Goal: Information Seeking & Learning: Learn about a topic

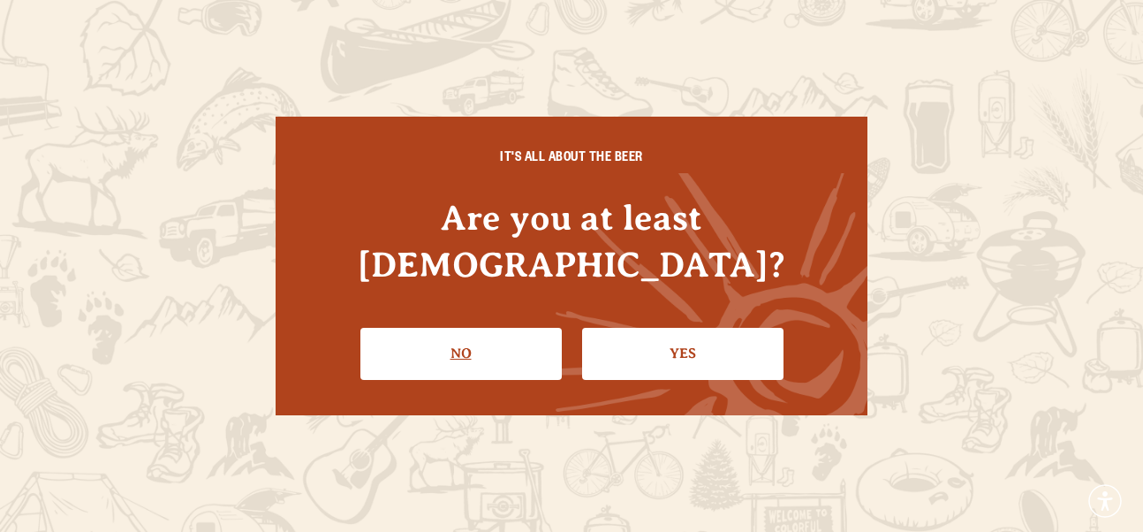
click at [450, 329] on link "No" at bounding box center [461, 353] width 201 height 51
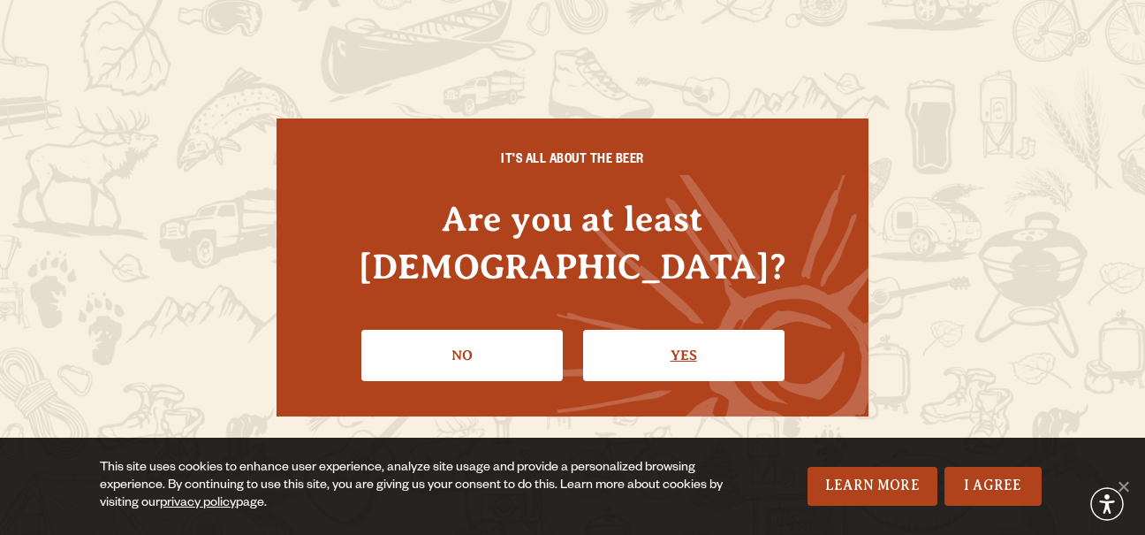
click at [710, 338] on link "Yes" at bounding box center [683, 355] width 201 height 51
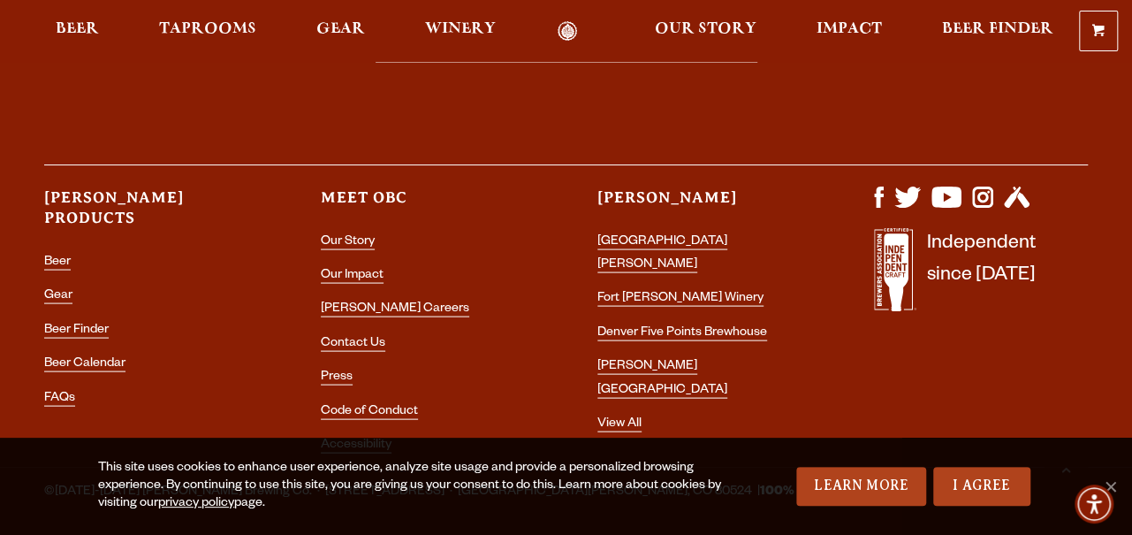
scroll to position [5094, 0]
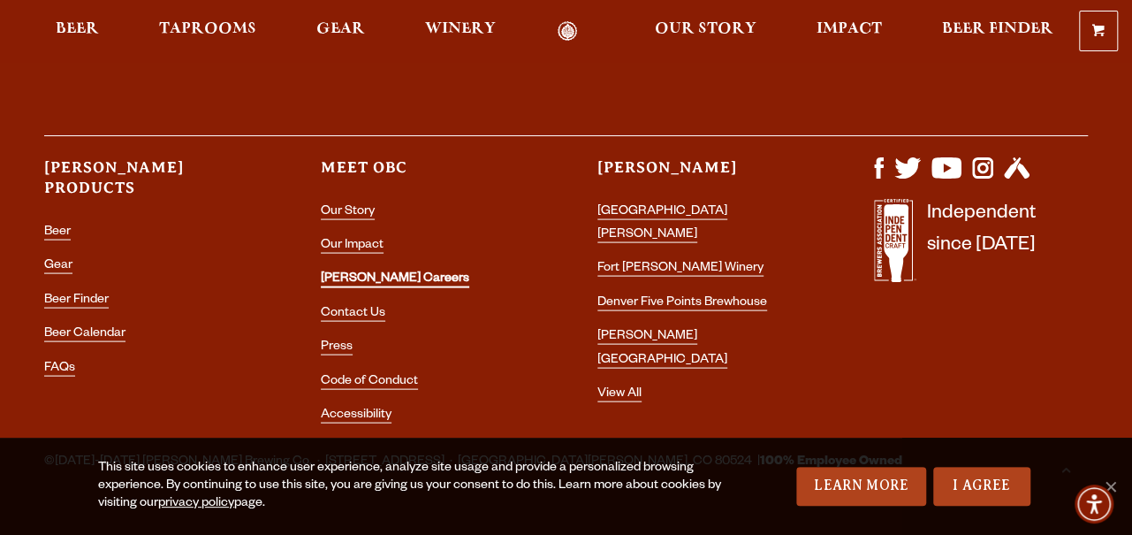
click at [345, 272] on link "[PERSON_NAME] Careers" at bounding box center [395, 280] width 148 height 16
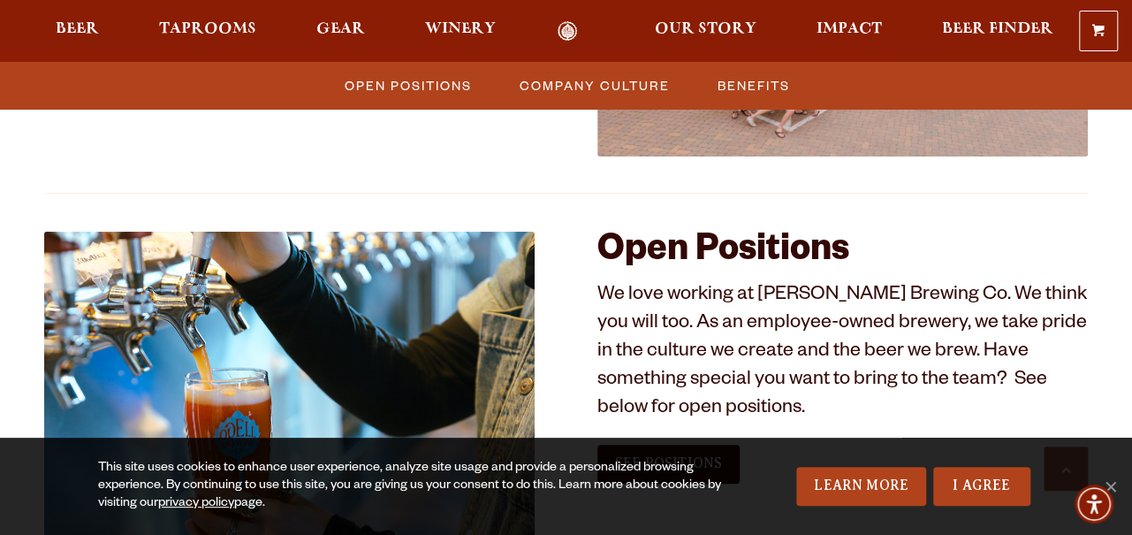
scroll to position [1060, 0]
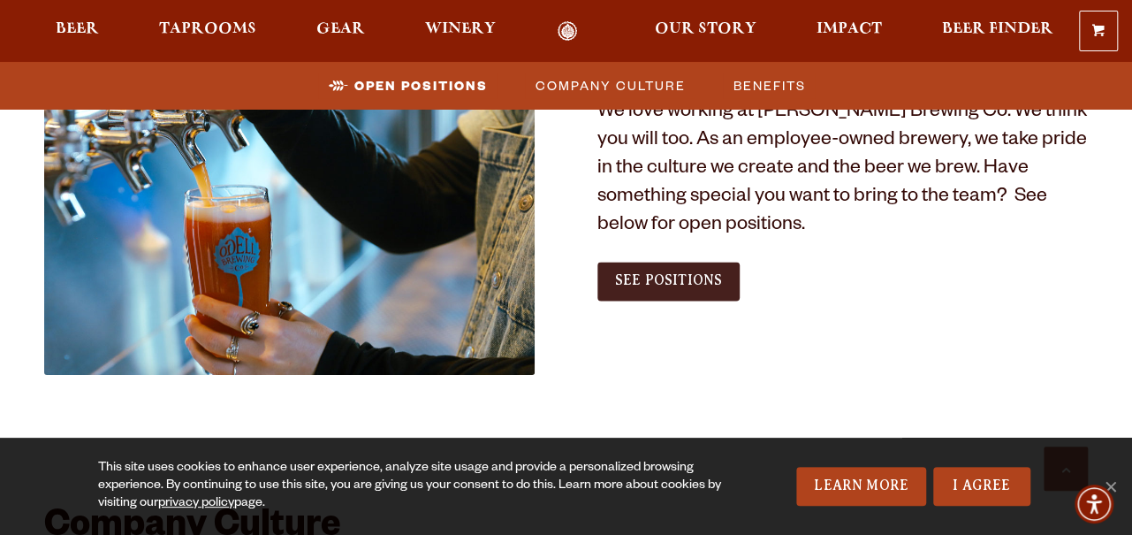
click at [682, 282] on span "See Positions" at bounding box center [668, 280] width 107 height 16
